Goal: Use online tool/utility

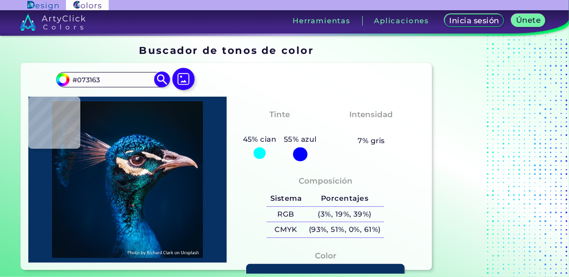
drag, startPoint x: 0, startPoint y: 0, endPoint x: 59, endPoint y: 81, distance: 100.2
click at [59, 81] on div "#073163 #073163 Acadia ◉ Acid [PERSON_NAME] ◉ Aero Blue ◉ Alabaster ◉ Albescent…" at bounding box center [112, 79] width 112 height 15
paste input "a41a4f"
type input "#a41a4f"
click at [159, 83] on img at bounding box center [162, 79] width 16 height 16
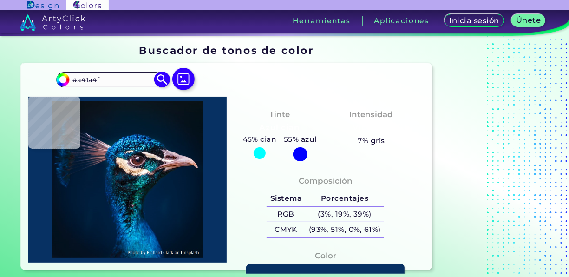
click at [165, 83] on img at bounding box center [162, 79] width 16 height 16
click at [160, 80] on img at bounding box center [162, 79] width 16 height 16
click at [60, 75] on input "#073163" at bounding box center [62, 78] width 12 height 12
click at [100, 79] on input "#a41a4f" at bounding box center [112, 79] width 86 height 13
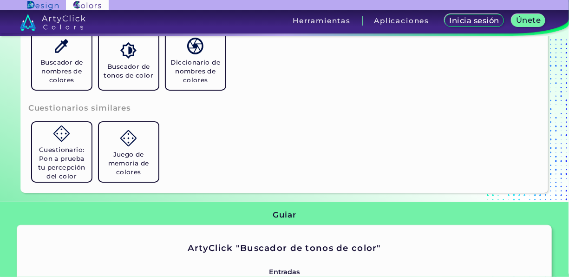
scroll to position [233, 0]
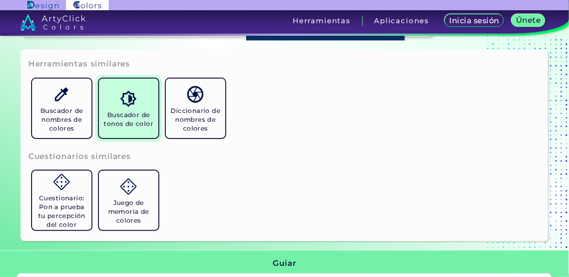
click at [134, 78] on link "Buscador de tonos de color" at bounding box center [128, 108] width 67 height 67
